Goal: Task Accomplishment & Management: Manage account settings

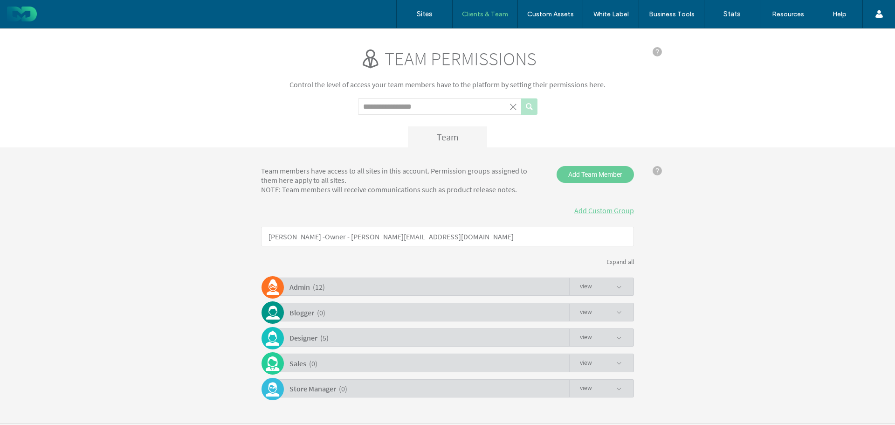
click at [539, 335] on div "Designer ( 5 ) view" at bounding box center [450, 337] width 368 height 18
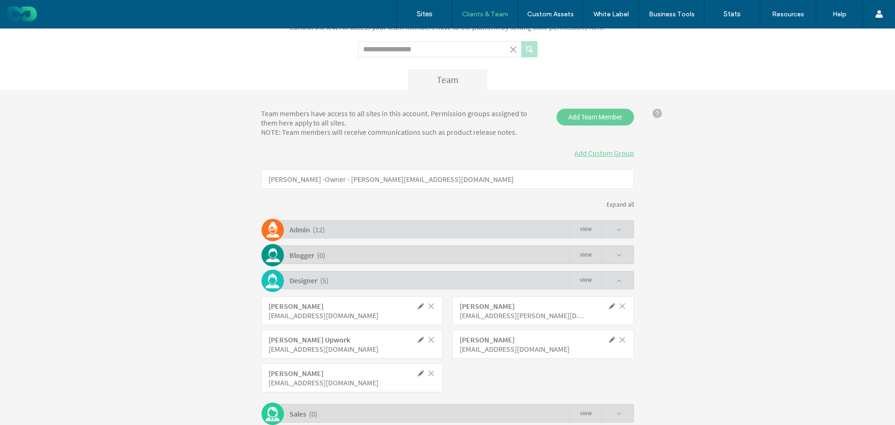
scroll to position [125, 0]
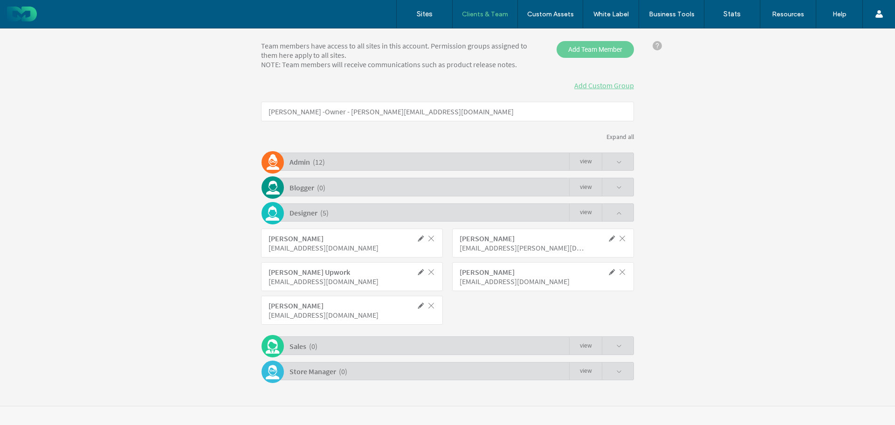
click span
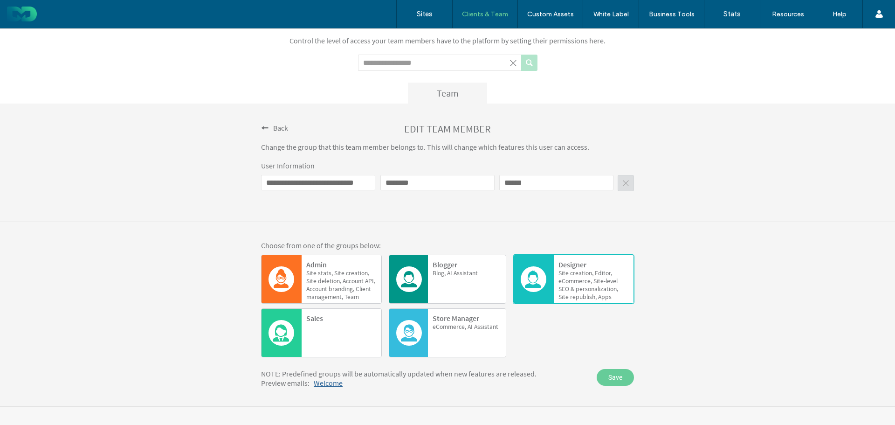
scroll to position [44, 0]
click at [273, 126] on span "Back" at bounding box center [280, 127] width 15 height 9
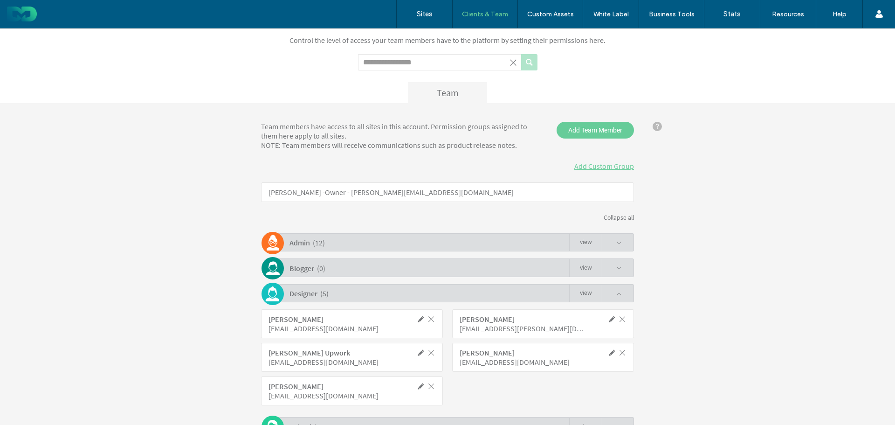
scroll to position [125, 0]
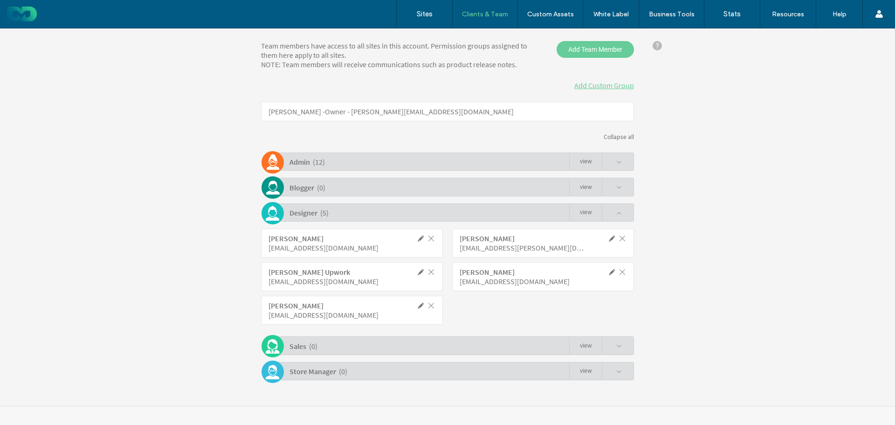
click at [379, 161] on div "Admin ( 12 ) view" at bounding box center [450, 161] width 368 height 18
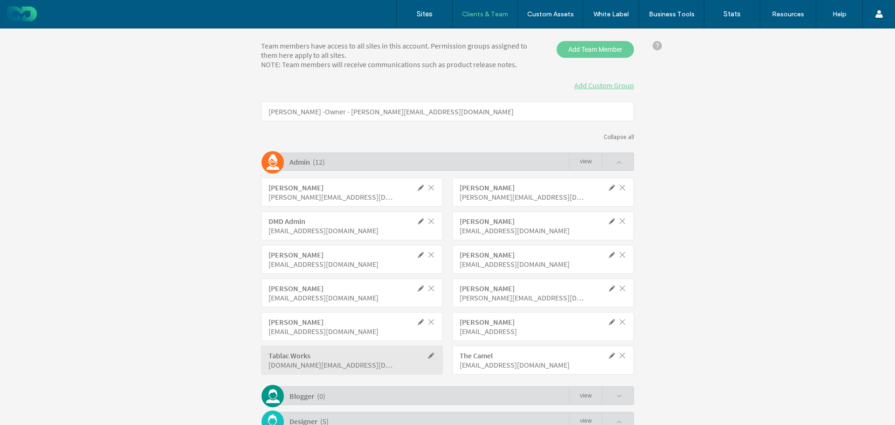
click span
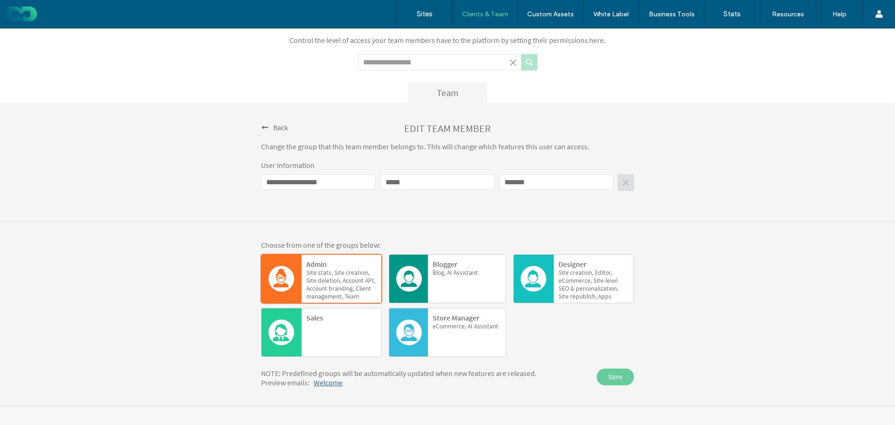
click span
click at [262, 130] on span at bounding box center [264, 127] width 7 height 7
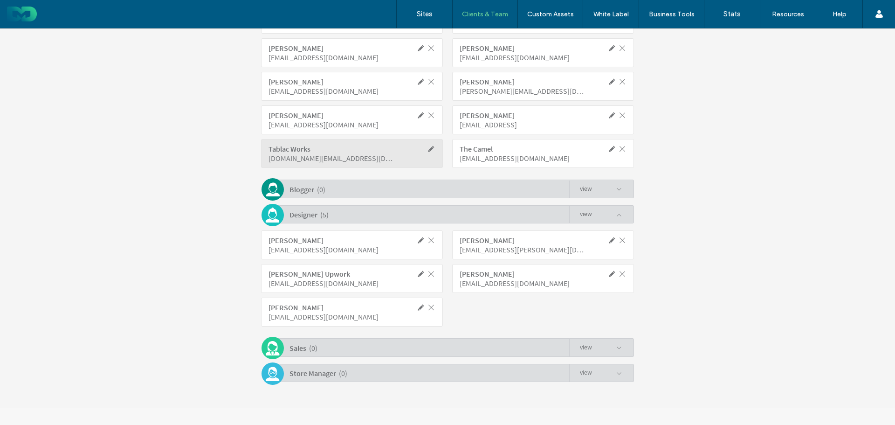
scroll to position [333, 0]
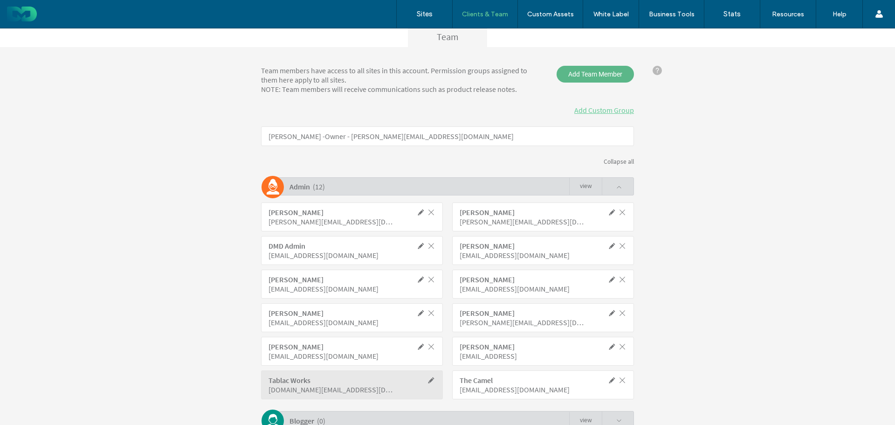
click at [586, 77] on span "Add Team Member" at bounding box center [594, 74] width 77 height 17
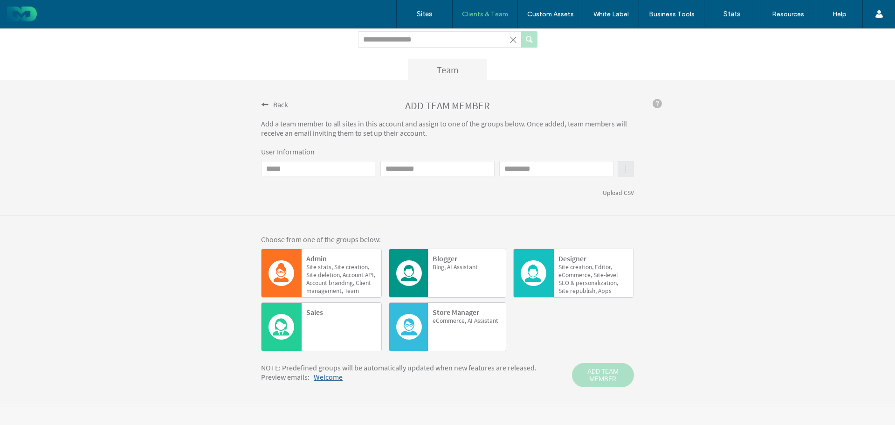
click at [595, 268] on span "Site" at bounding box center [603, 267] width 17 height 8
click input "Email"
type input "****"
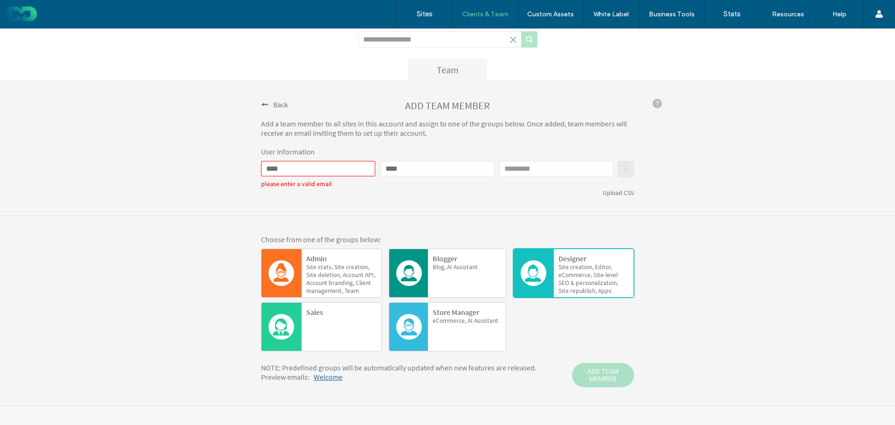
type input "****"
type input "******"
click input "****"
drag, startPoint x: 296, startPoint y: 169, endPoint x: 193, endPoint y: 162, distance: 102.8
click div "Back ADD TEAM MEMBER Add a team member to all sites in this account and assign …"
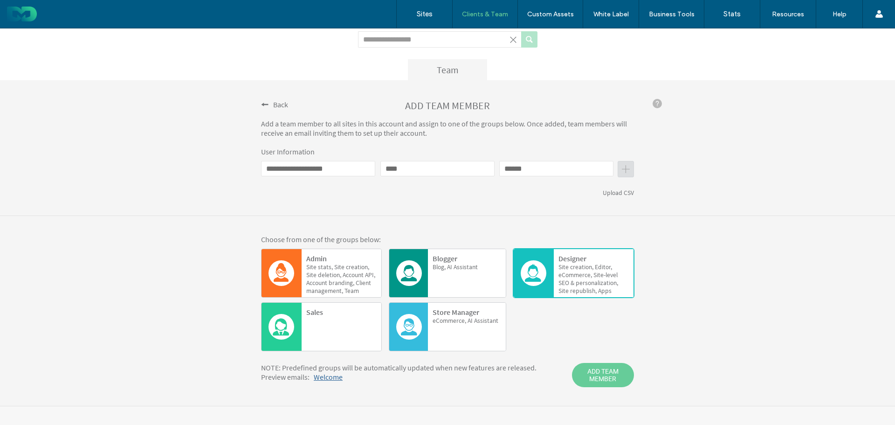
click button "submit"
click input "**********"
drag, startPoint x: 274, startPoint y: 167, endPoint x: 254, endPoint y: 165, distance: 20.7
click div "**********"
type input "**********"
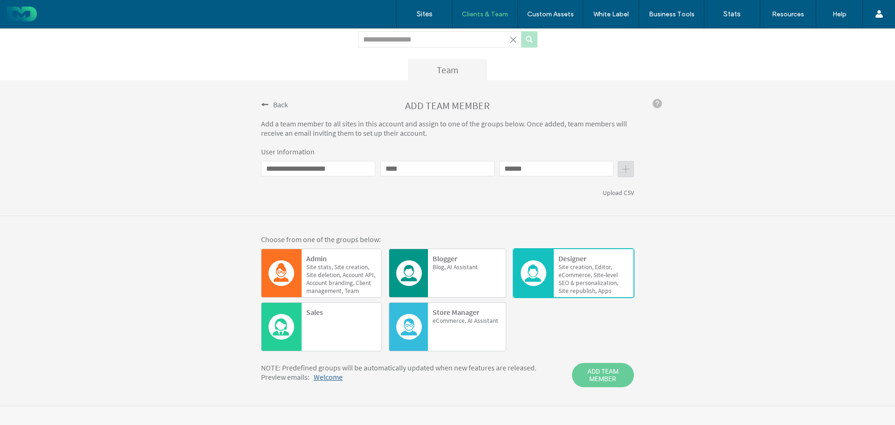
click button "submit"
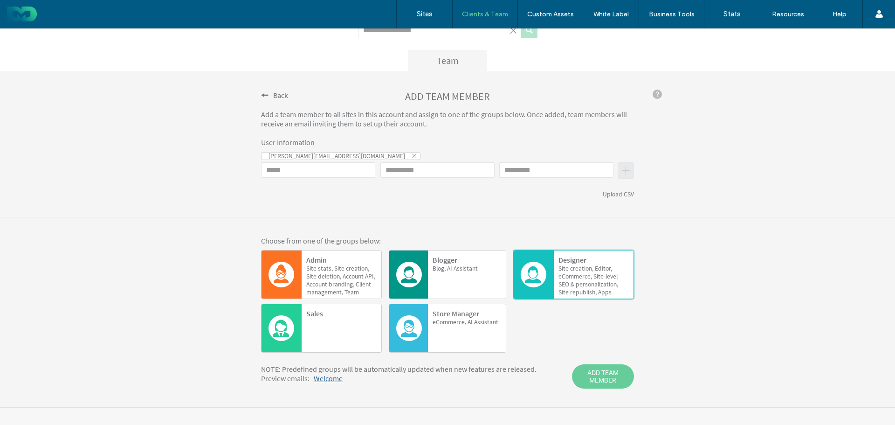
scroll to position [79, 0]
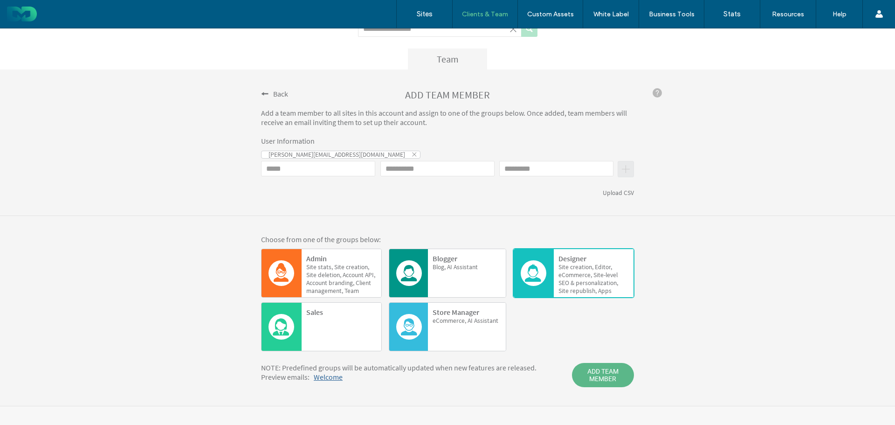
click at [606, 376] on span "ADD TEAM MEMBER" at bounding box center [603, 375] width 62 height 24
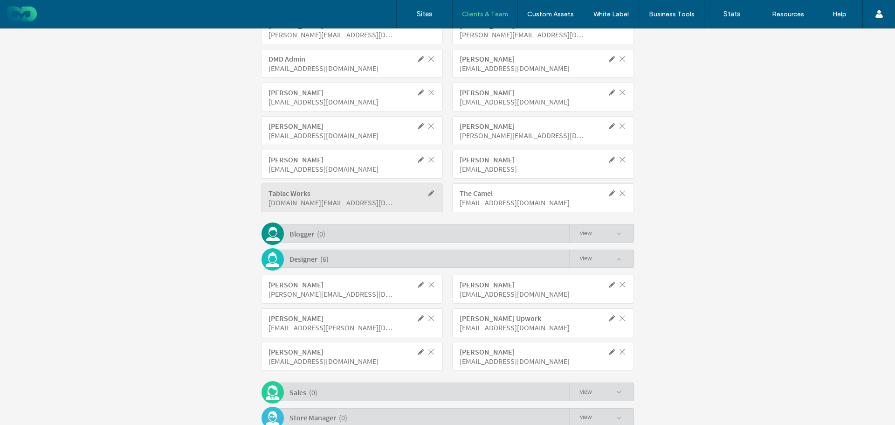
scroll to position [312, 0]
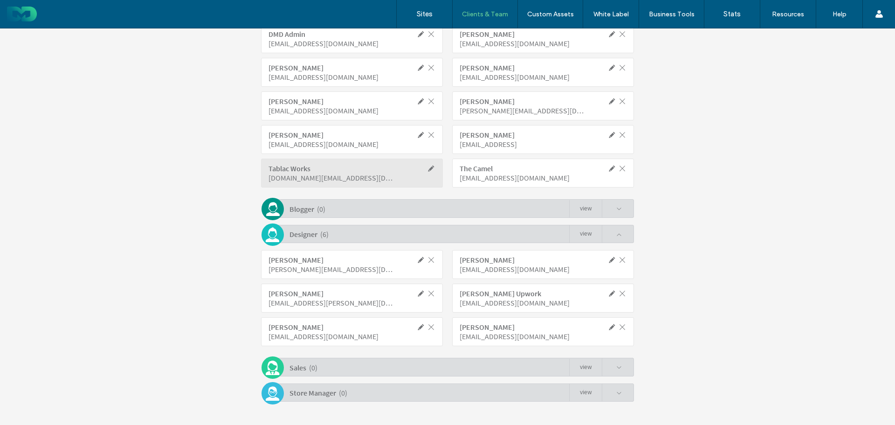
click span
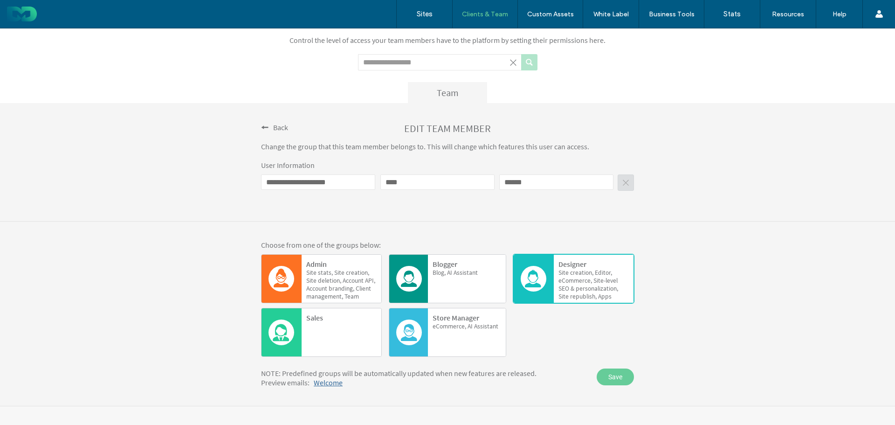
click at [571, 265] on b "Designer" at bounding box center [572, 263] width 28 height 9
click at [273, 127] on span "Back" at bounding box center [280, 127] width 15 height 9
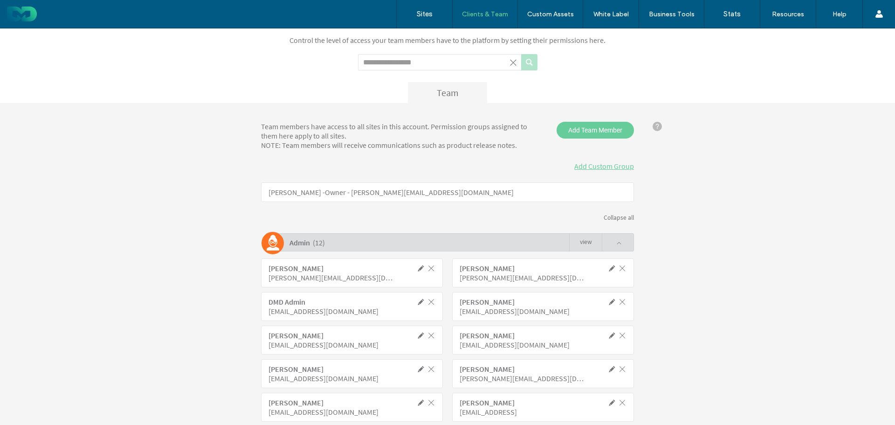
scroll to position [312, 0]
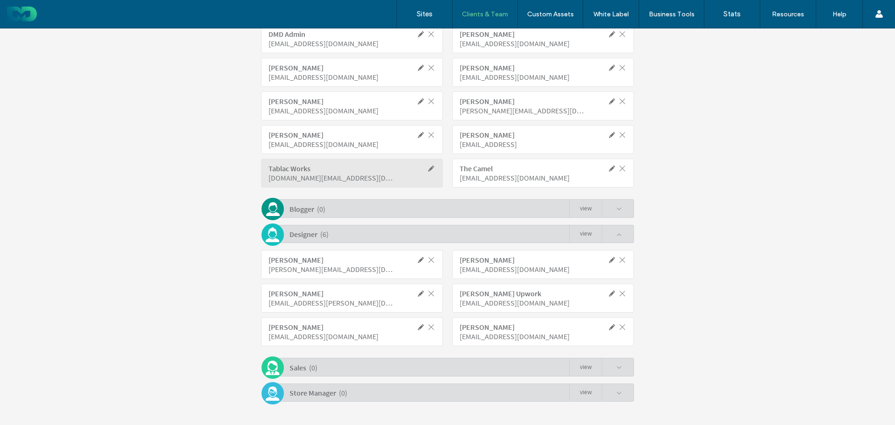
click span
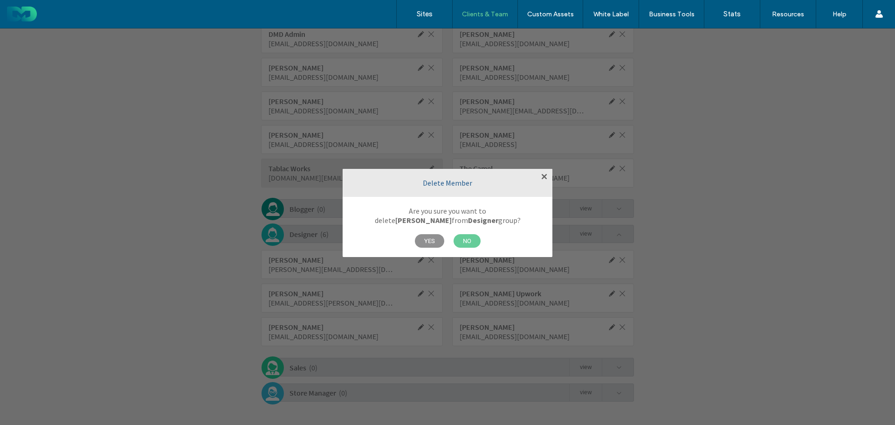
click at [437, 242] on span "YES" at bounding box center [429, 241] width 29 height 14
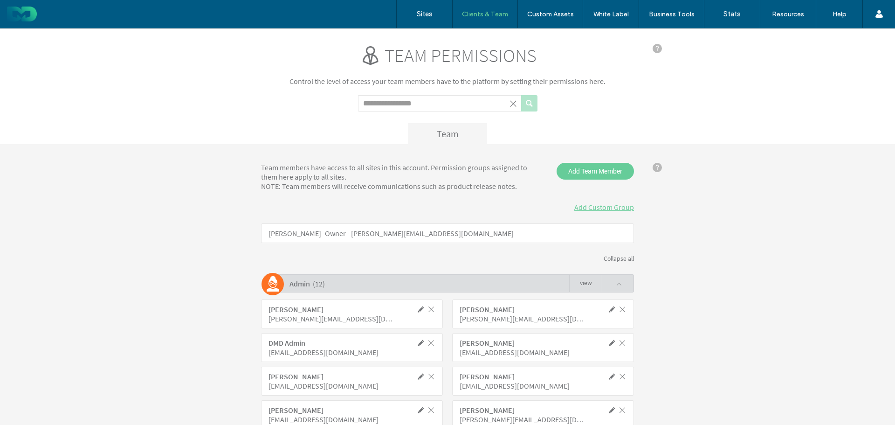
scroll to position [0, 0]
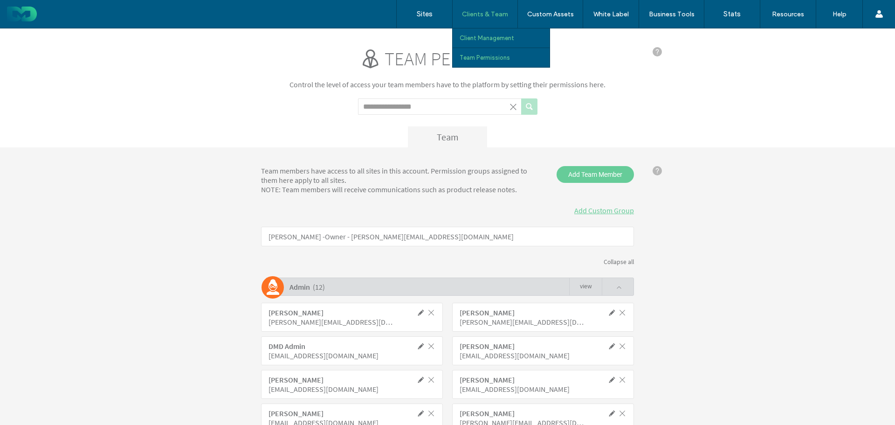
click at [493, 33] on link "Client Management" at bounding box center [505, 37] width 90 height 19
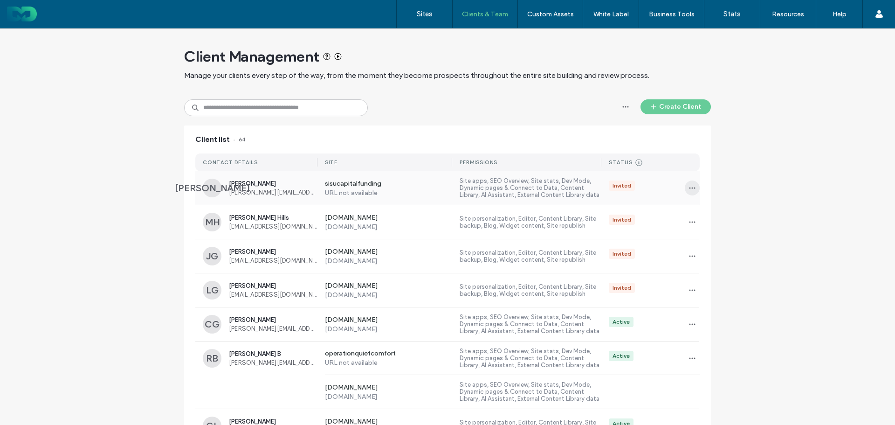
click at [688, 189] on icon "button" at bounding box center [691, 187] width 7 height 7
click at [704, 209] on span "Sites & Permissions" at bounding box center [727, 211] width 55 height 9
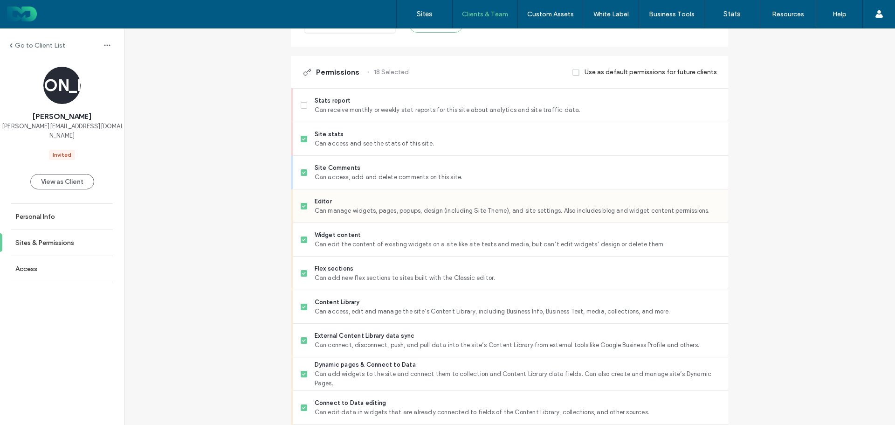
scroll to position [186, 0]
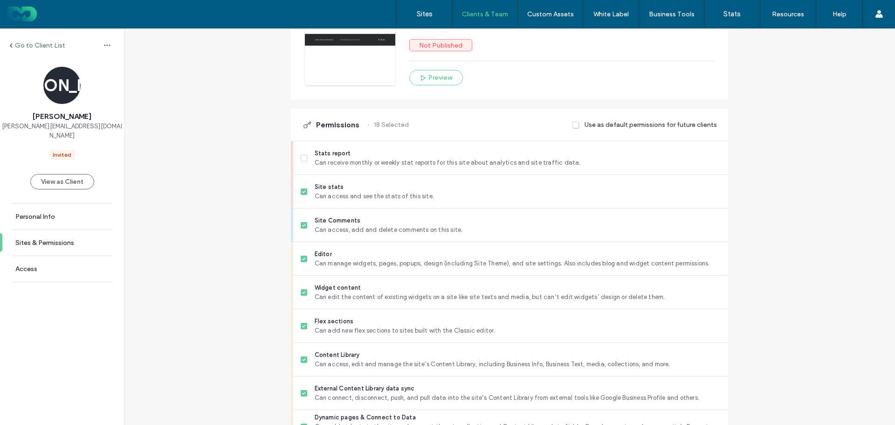
click at [815, 249] on div "Go to Client List JA Jerome A [EMAIL_ADDRESS][DOMAIN_NAME] Invited View as Clie…" at bounding box center [509, 411] width 771 height 1139
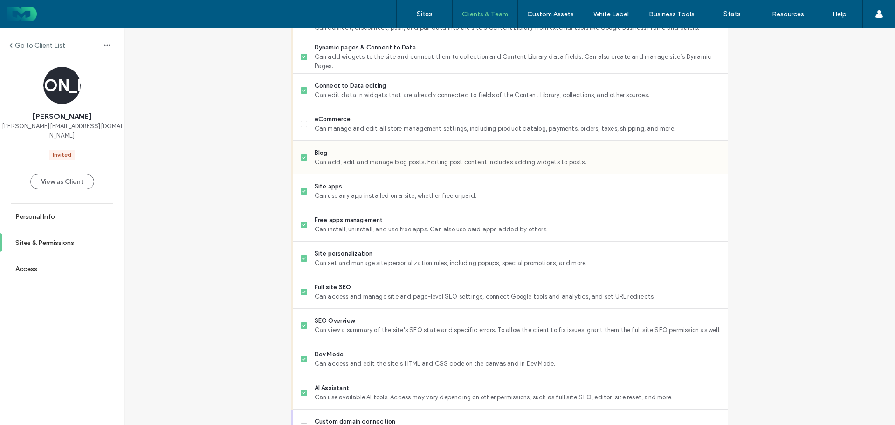
scroll to position [230, 0]
